Goal: Task Accomplishment & Management: Use online tool/utility

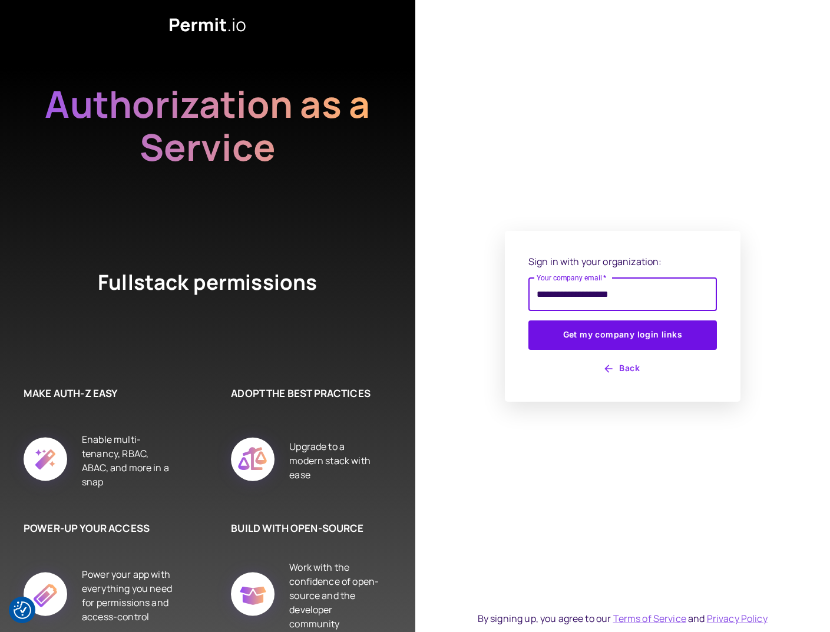
type input "**********"
click at [529, 321] on button "Get my company login links" at bounding box center [623, 335] width 189 height 29
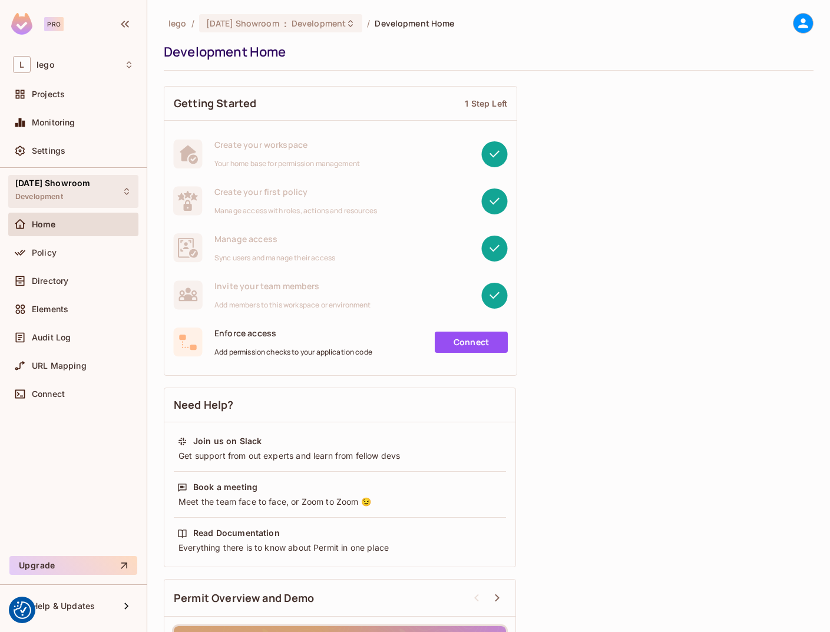
click at [87, 197] on div "04.03.03 Showroom Development" at bounding box center [52, 191] width 75 height 25
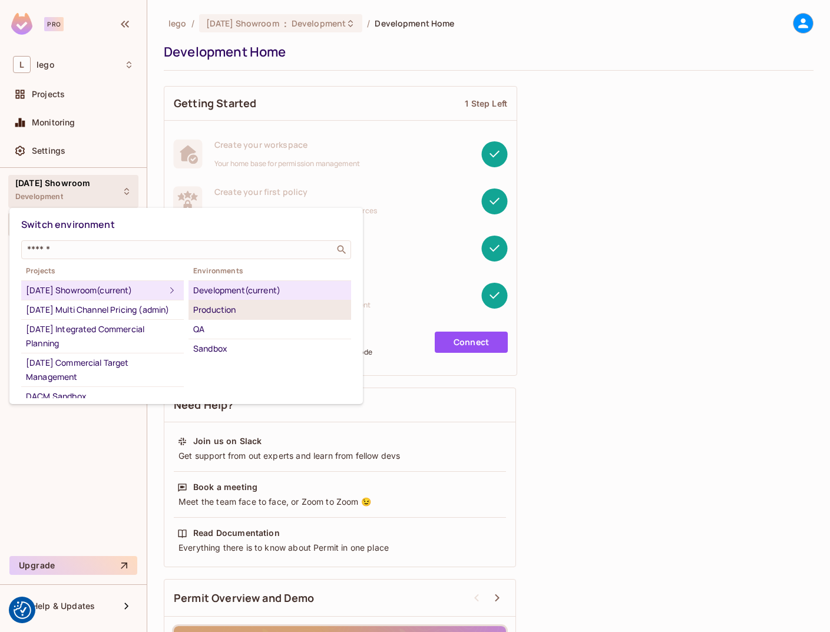
click at [246, 306] on div "Production" at bounding box center [269, 310] width 153 height 14
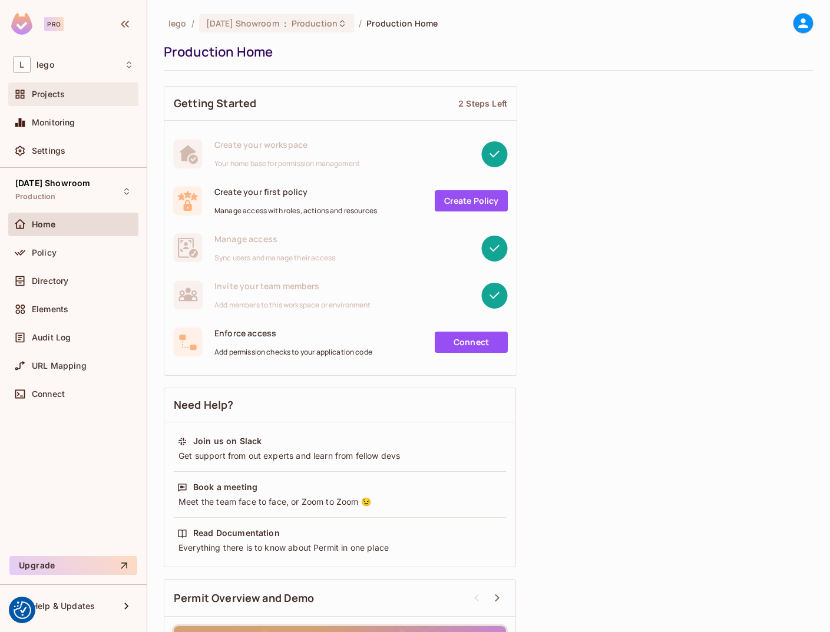
click at [70, 84] on div "Projects" at bounding box center [73, 94] width 130 height 24
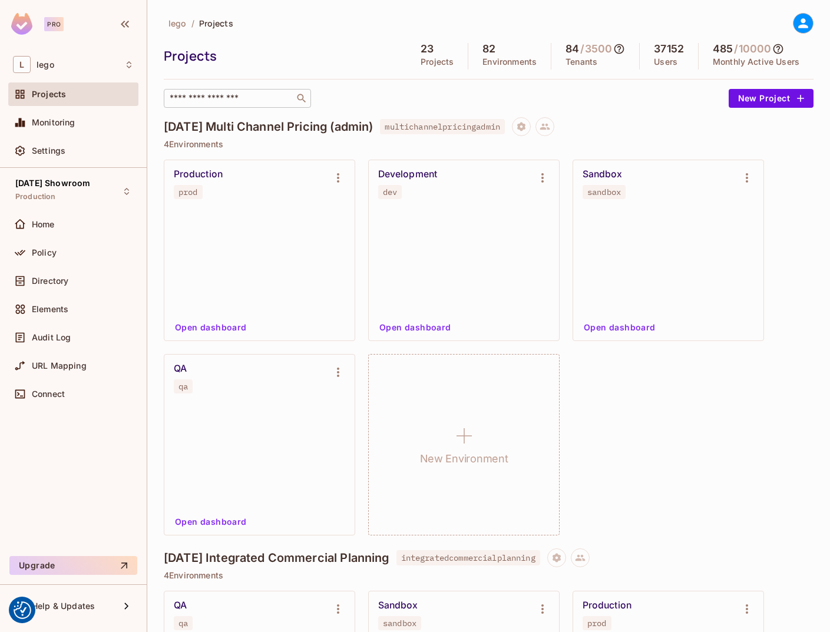
click at [200, 98] on input "text" at bounding box center [229, 99] width 124 height 12
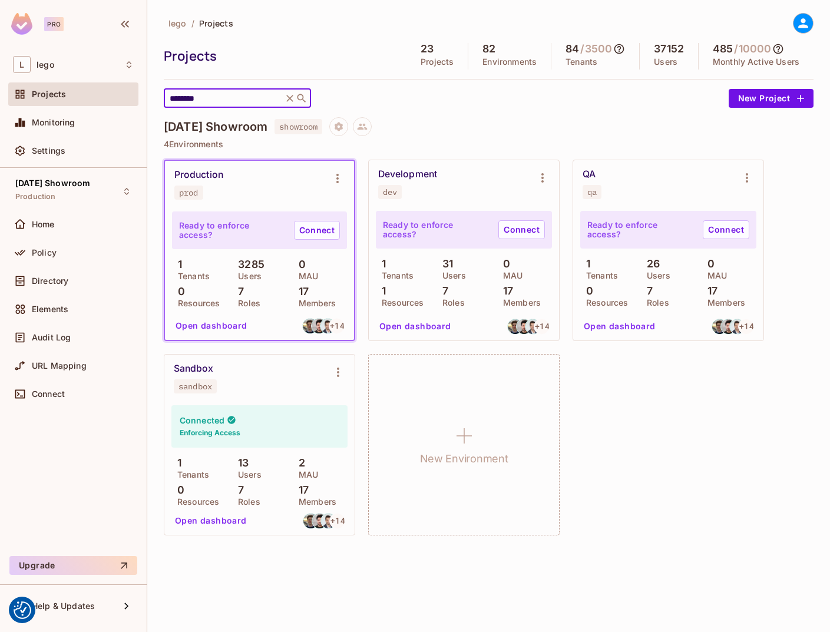
type input "********"
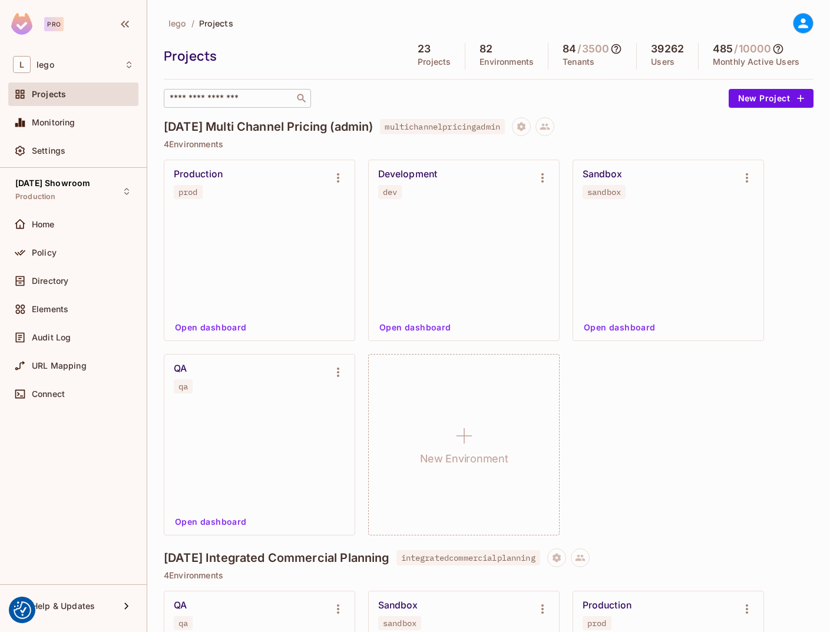
click at [227, 105] on div "​" at bounding box center [237, 98] width 147 height 19
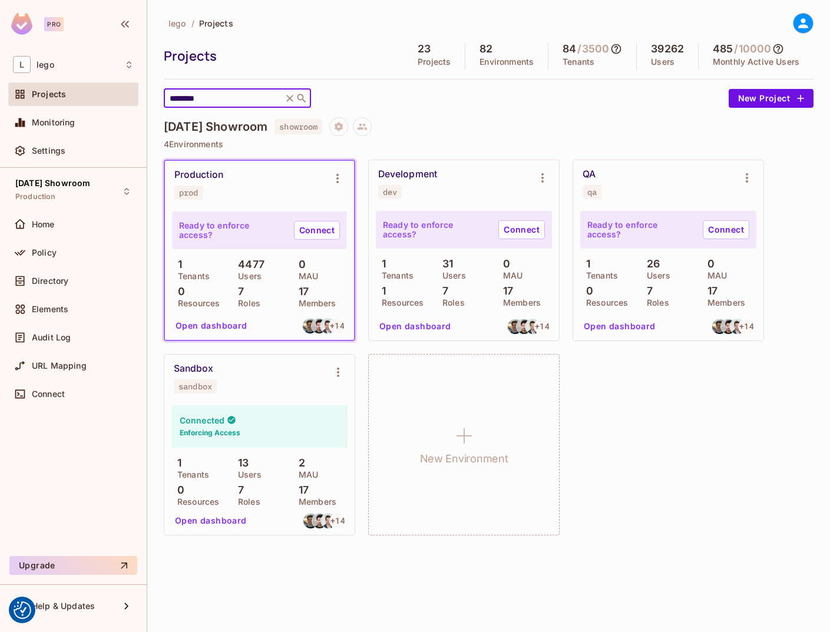
type input "********"
click at [253, 268] on p "4477" at bounding box center [248, 265] width 32 height 12
click at [199, 175] on div "Production" at bounding box center [198, 175] width 49 height 12
click at [177, 173] on div "Production" at bounding box center [198, 175] width 49 height 12
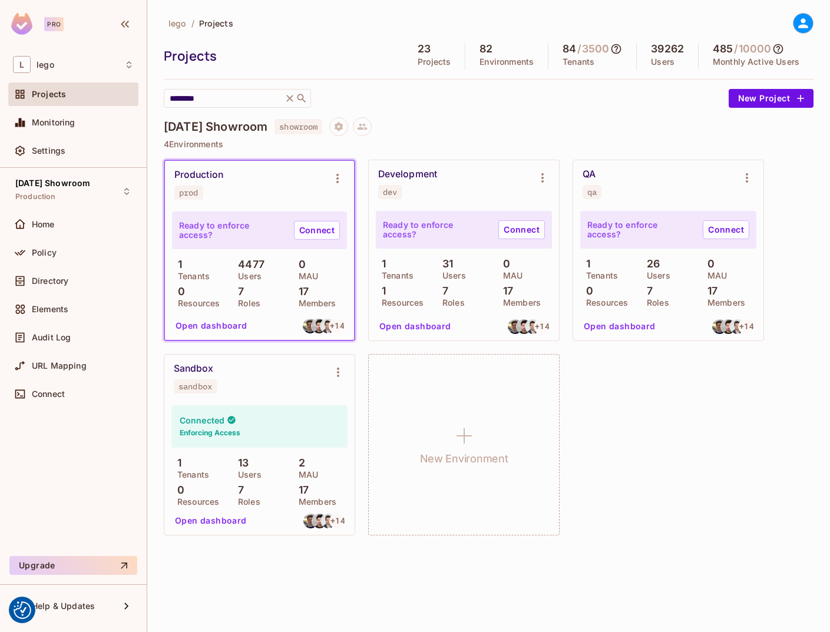
click at [202, 180] on div "Production" at bounding box center [198, 175] width 49 height 12
click at [207, 327] on button "Open dashboard" at bounding box center [211, 325] width 81 height 19
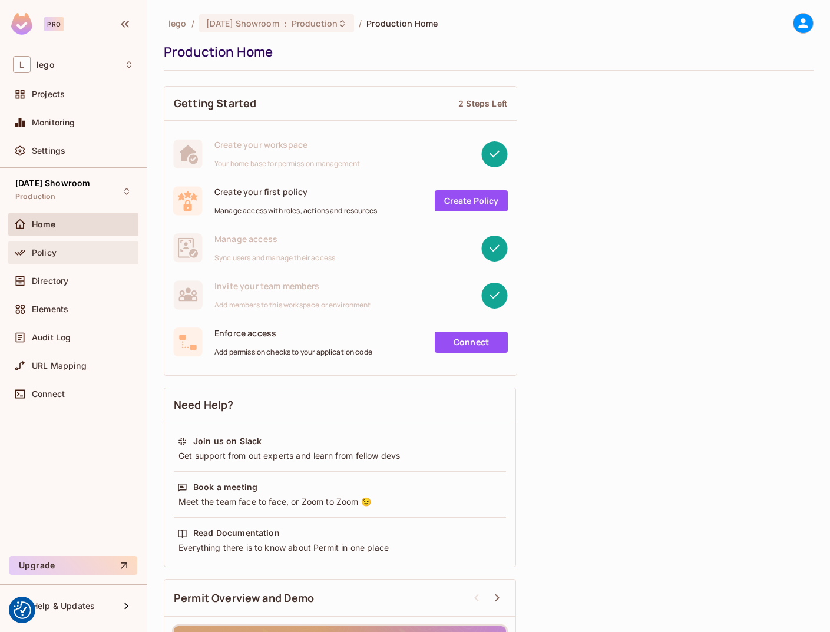
click at [71, 258] on div "Policy" at bounding box center [73, 253] width 121 height 14
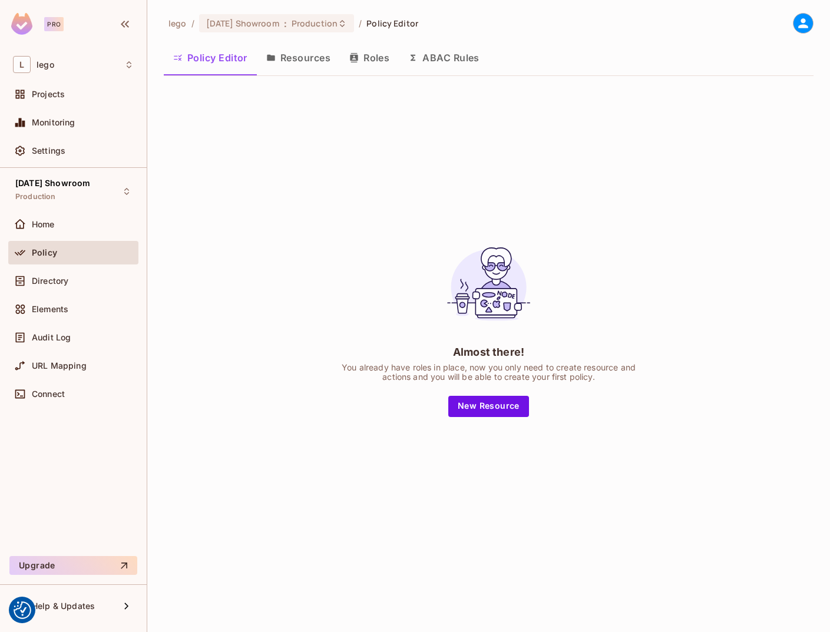
click at [292, 63] on button "Resources" at bounding box center [298, 57] width 83 height 29
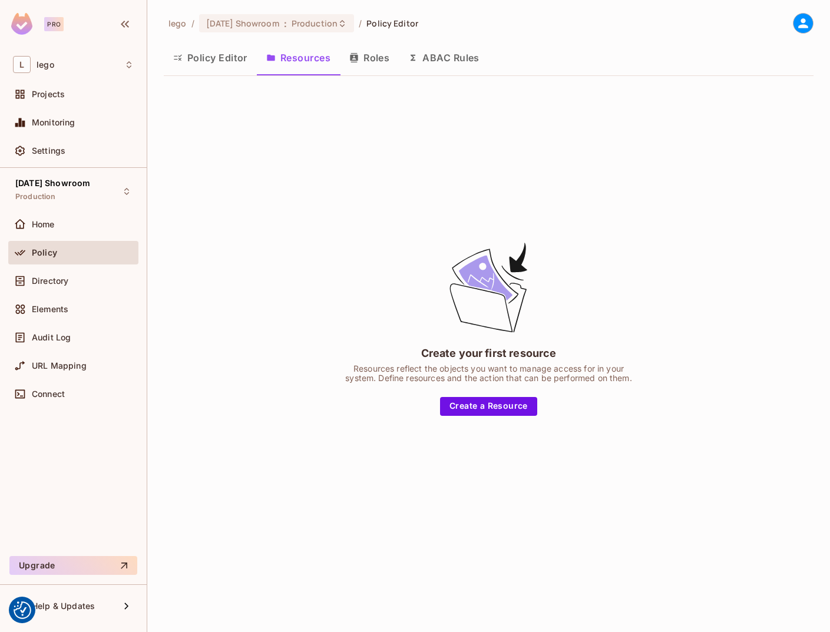
click at [371, 57] on button "Roles" at bounding box center [369, 57] width 59 height 29
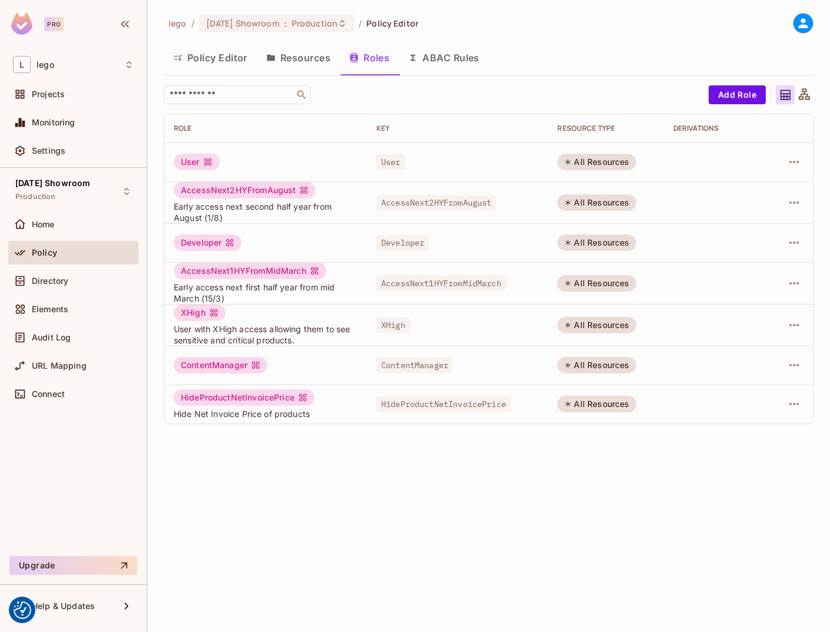
click at [202, 53] on button "Policy Editor" at bounding box center [210, 57] width 93 height 29
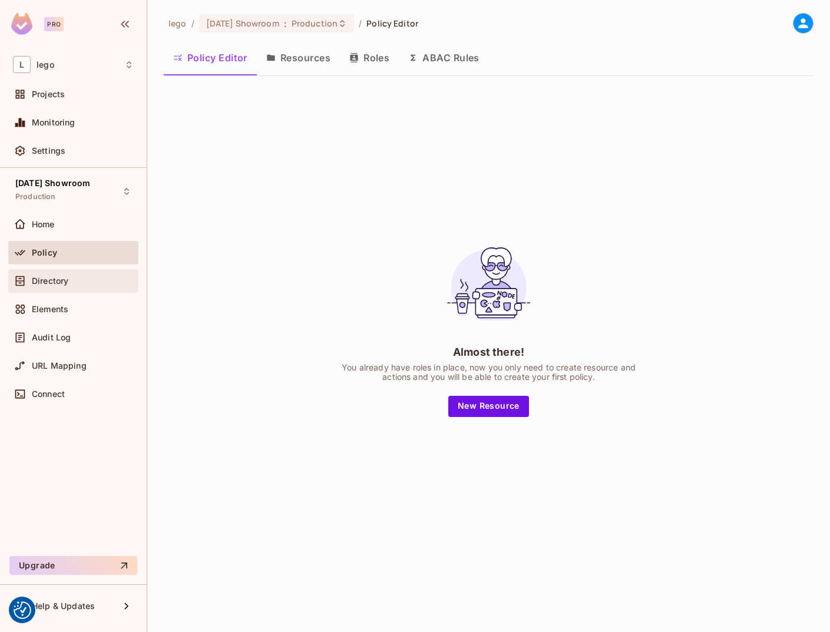
click at [55, 275] on div "Directory" at bounding box center [73, 281] width 121 height 14
